Goal: Task Accomplishment & Management: Manage account settings

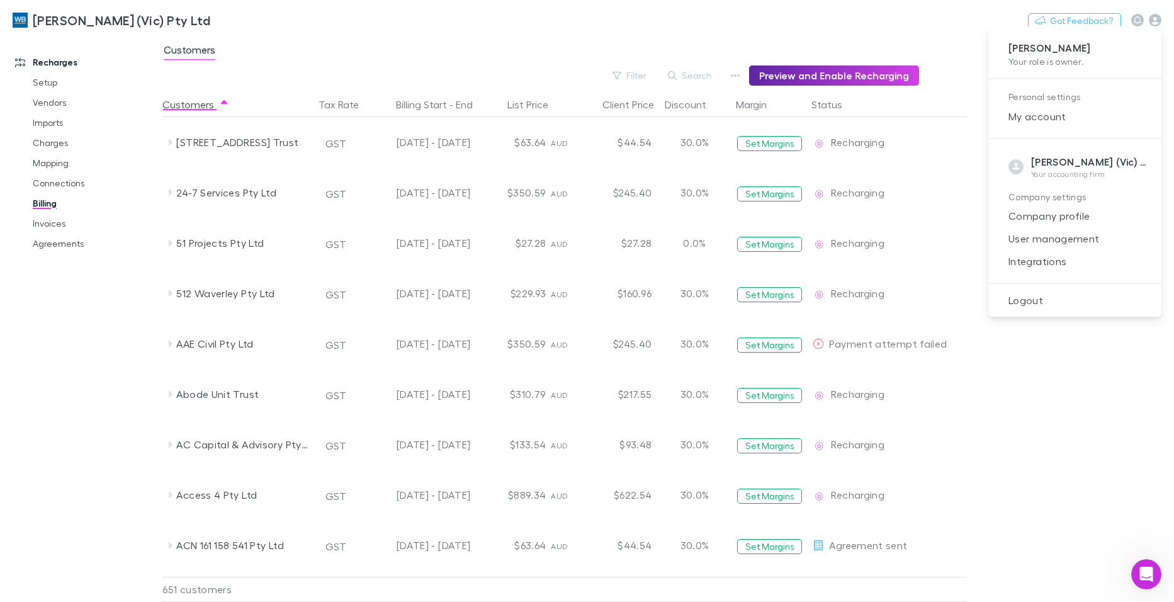
click at [41, 227] on div at bounding box center [587, 301] width 1174 height 602
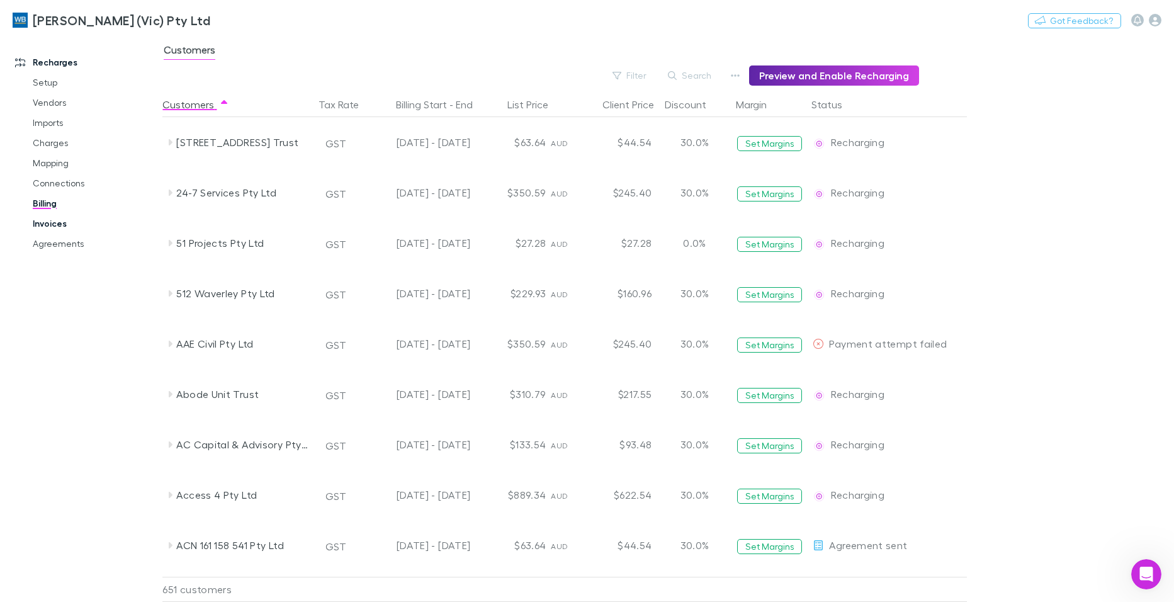
click at [45, 222] on link "Invoices" at bounding box center [94, 223] width 149 height 20
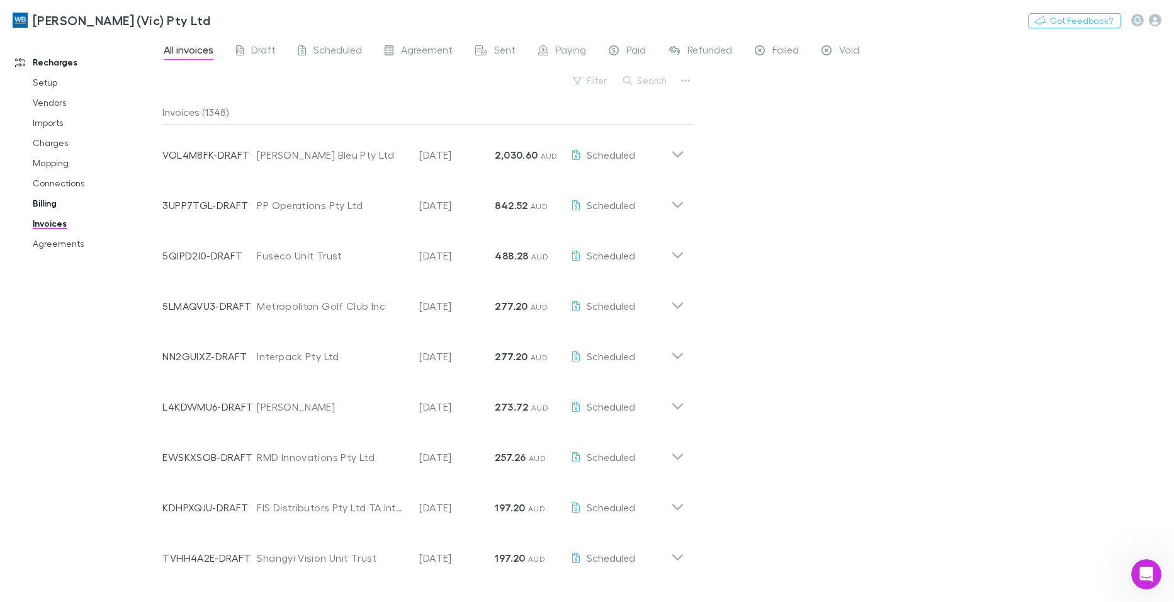
click at [45, 200] on link "Billing" at bounding box center [94, 203] width 149 height 20
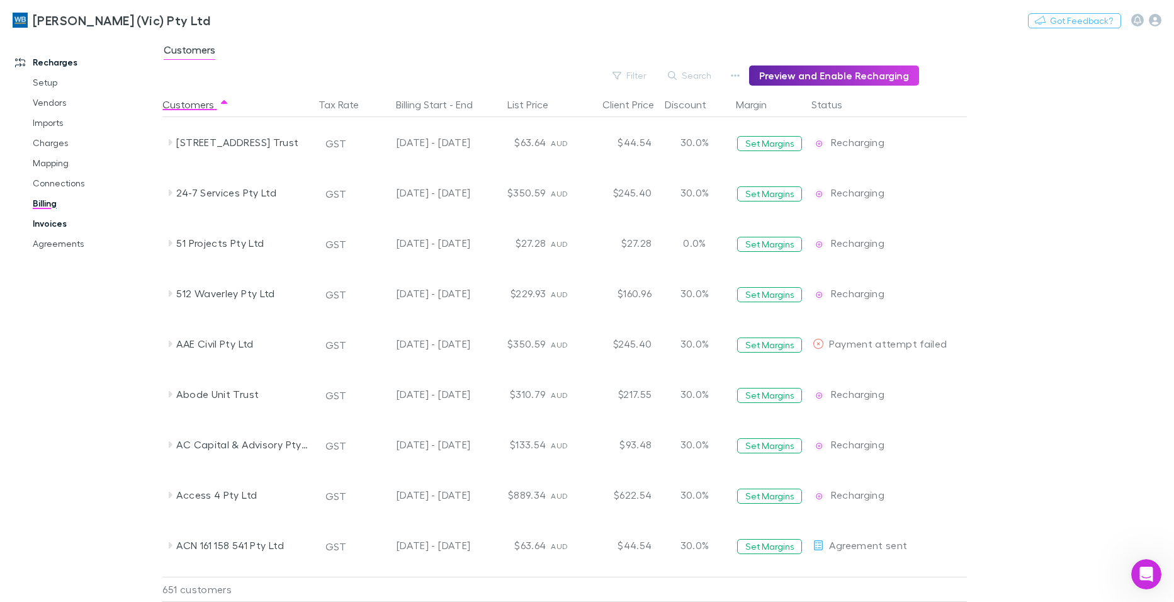
click at [40, 225] on link "Invoices" at bounding box center [94, 223] width 149 height 20
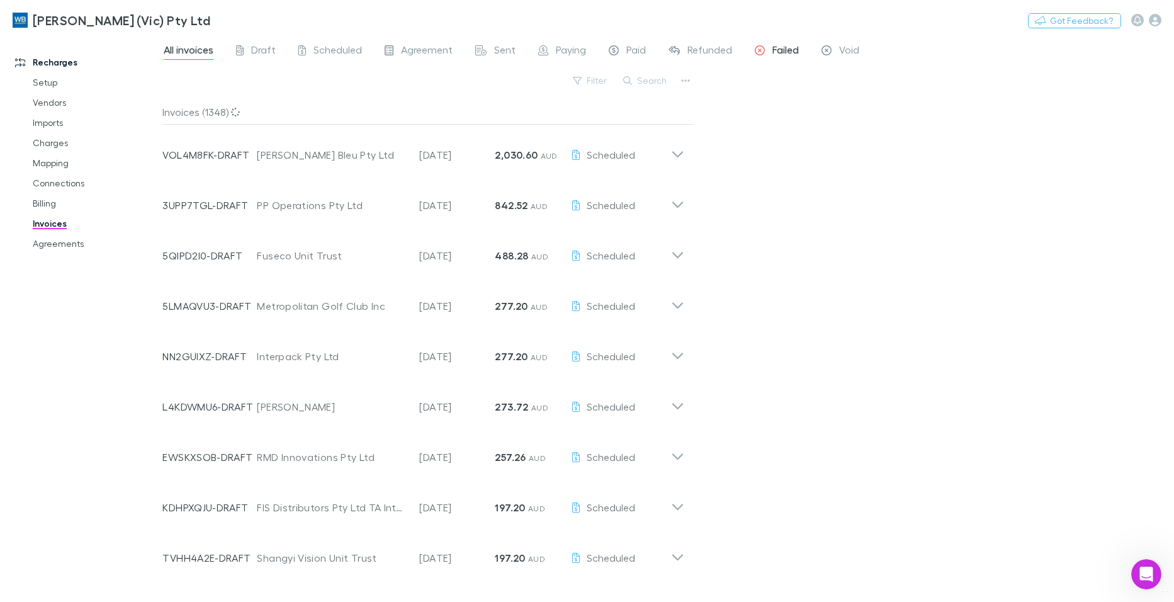
click at [780, 52] on span "Failed" at bounding box center [786, 51] width 26 height 16
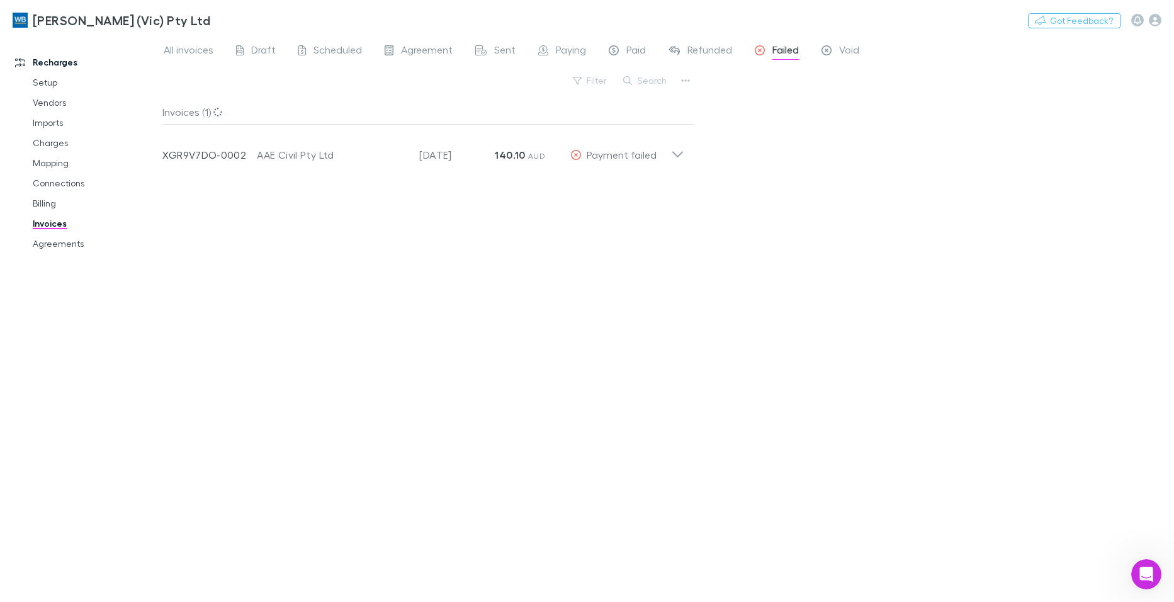
click at [443, 254] on div "Invoices (1) Invoice Number XGR9V7DO-0002 Customer AAE Civil Pty Ltd Invoice Da…" at bounding box center [428, 345] width 532 height 492
click at [717, 47] on span "Refunded" at bounding box center [710, 51] width 45 height 16
click at [641, 48] on span "Paid" at bounding box center [636, 51] width 20 height 16
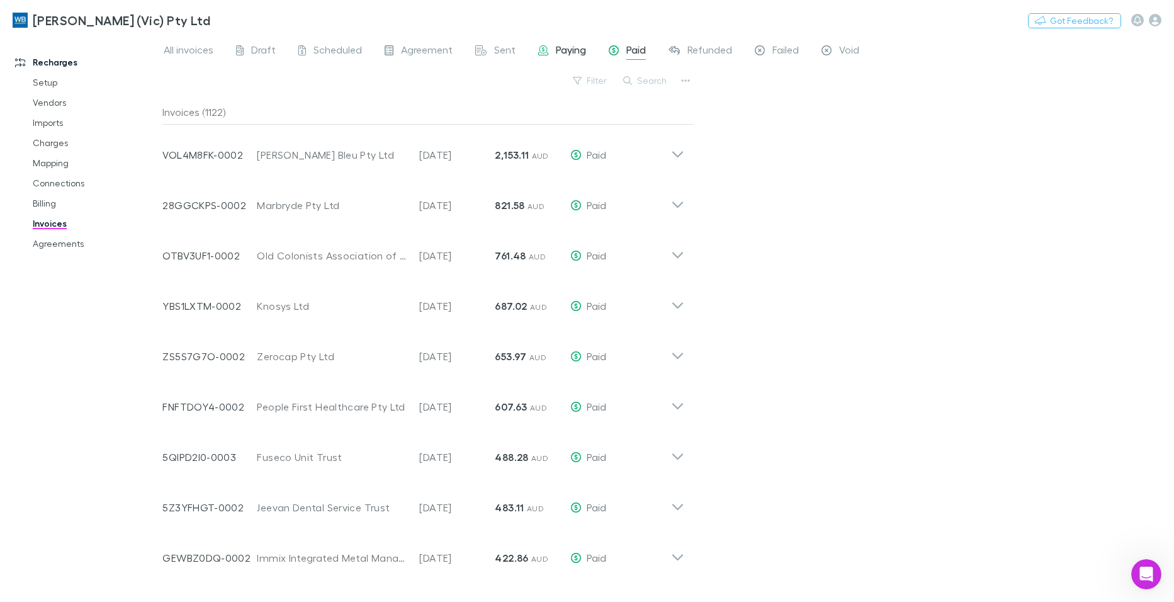
click at [570, 47] on span "Paying" at bounding box center [571, 51] width 30 height 16
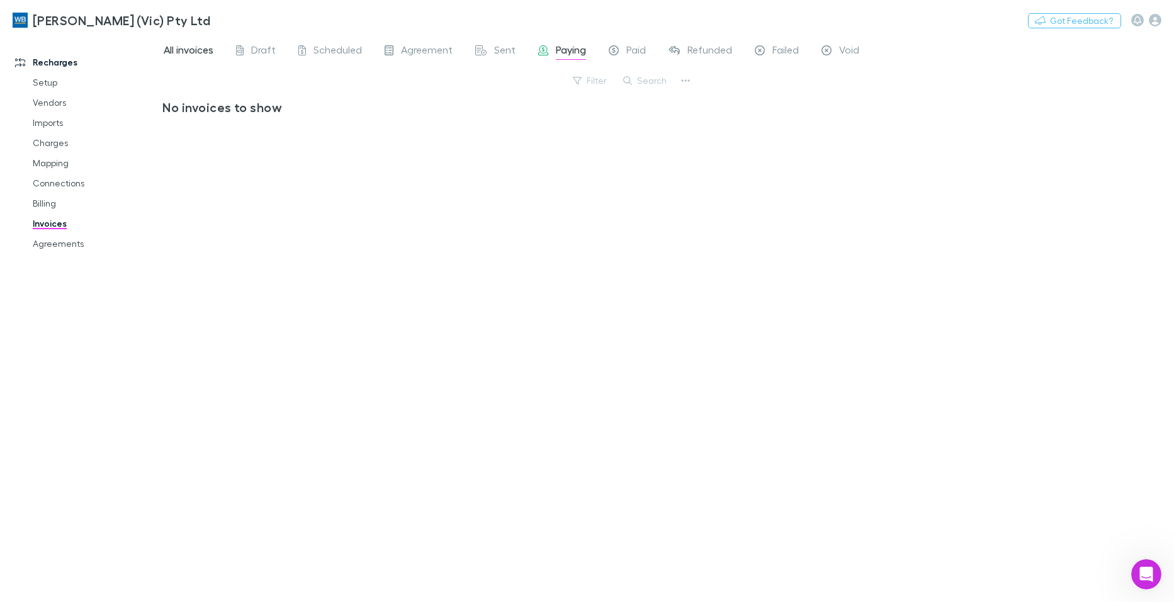
click at [185, 48] on span "All invoices" at bounding box center [189, 51] width 50 height 16
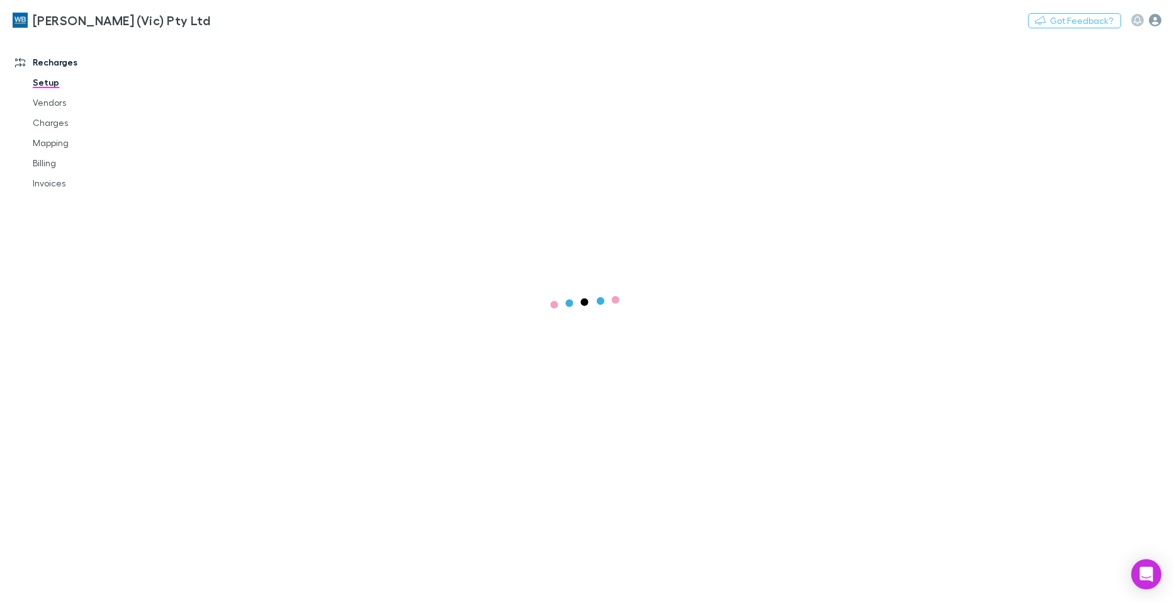
click at [1152, 26] on icon "button" at bounding box center [1155, 20] width 13 height 13
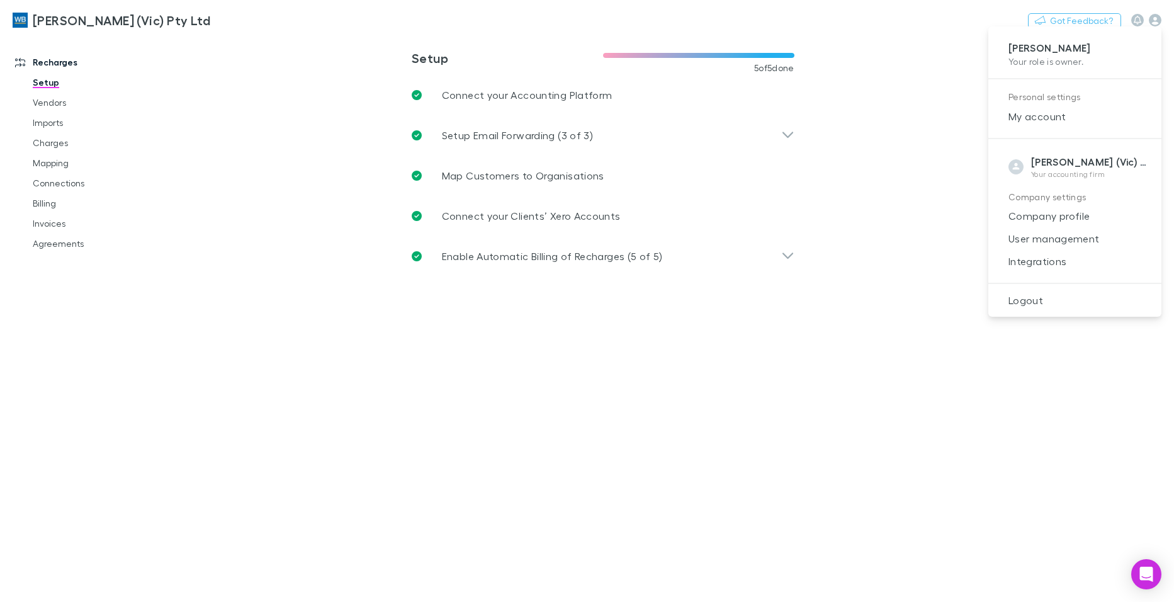
click at [1088, 161] on strong "[PERSON_NAME] (Vic) Pty Ltd" at bounding box center [1103, 162] width 144 height 13
click at [1058, 164] on strong "[PERSON_NAME] (Vic) Pty Ltd" at bounding box center [1103, 162] width 144 height 13
click at [79, 18] on div at bounding box center [587, 301] width 1174 height 602
